Goal: Information Seeking & Learning: Learn about a topic

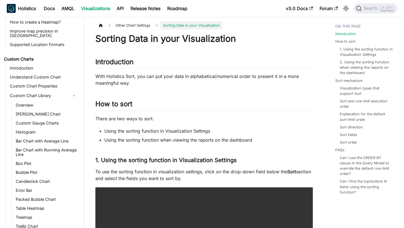
scroll to position [335, 0]
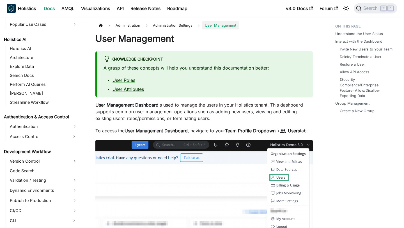
scroll to position [435, 0]
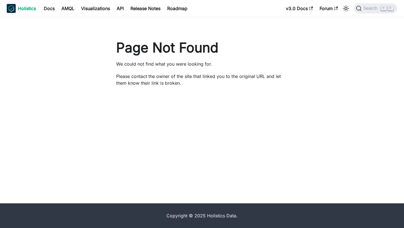
click at [25, 10] on b "Holistics" at bounding box center [27, 8] width 18 height 7
click at [245, 58] on div "Page Not Found We could not find what you were looking for. Please contact the …" at bounding box center [201, 65] width 185 height 53
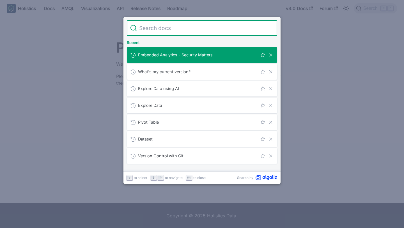
type input "o"
click at [145, 55] on span "Embedded Analytics - Security Matters" at bounding box center [198, 54] width 120 height 5
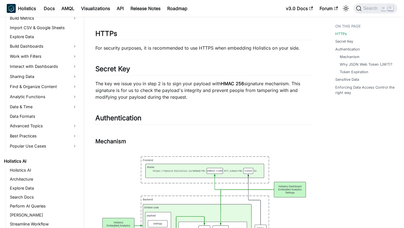
scroll to position [170, 0]
